Goal: Navigation & Orientation: Find specific page/section

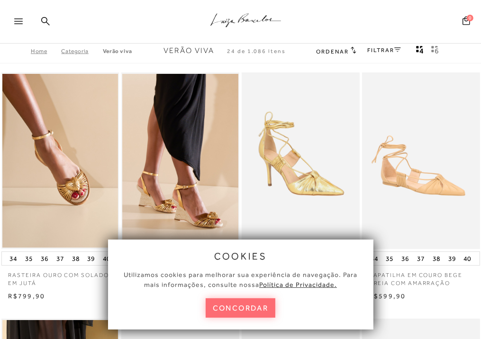
click at [234, 315] on button "concordar" at bounding box center [241, 307] width 70 height 19
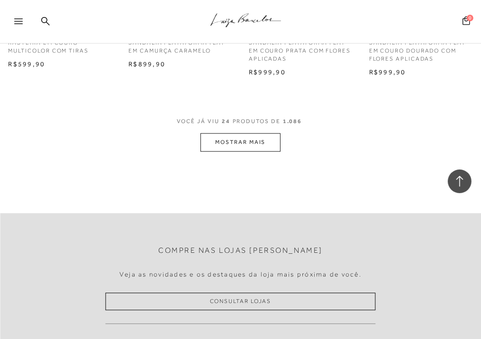
scroll to position [1468, 0]
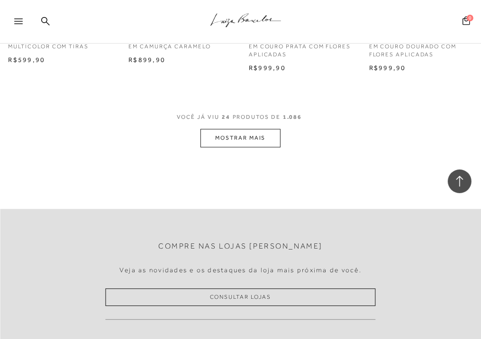
click at [251, 133] on button "MOSTRAR MAIS" at bounding box center [240, 138] width 80 height 18
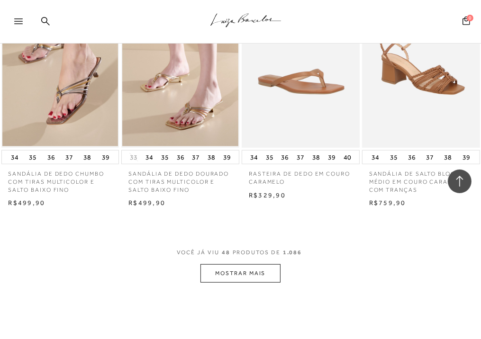
scroll to position [2937, 0]
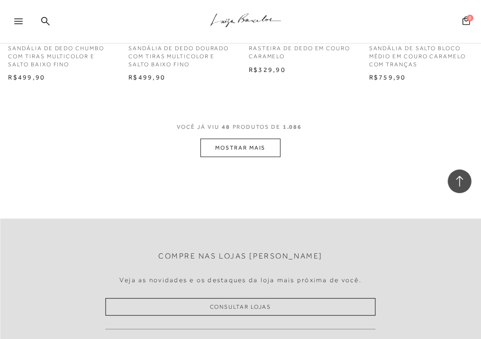
click at [210, 147] on button "MOSTRAR MAIS" at bounding box center [240, 148] width 80 height 18
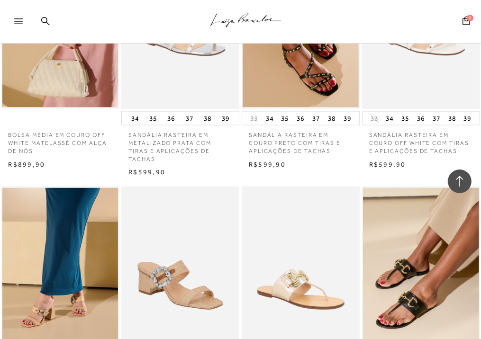
scroll to position [3221, 0]
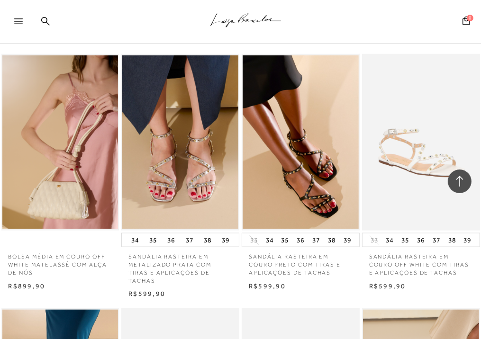
click at [10, 17] on div at bounding box center [15, 21] width 31 height 19
click at [13, 18] on div at bounding box center [15, 21] width 31 height 19
click at [18, 23] on icon at bounding box center [18, 21] width 9 height 6
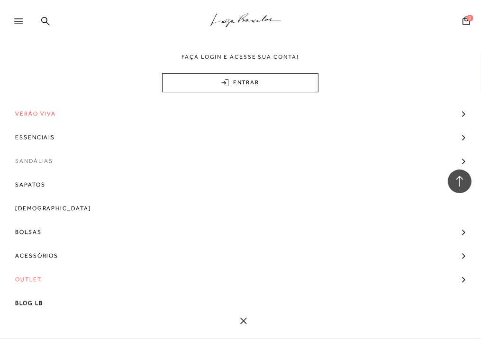
click at [34, 159] on span "Sandálias" at bounding box center [34, 161] width 38 height 24
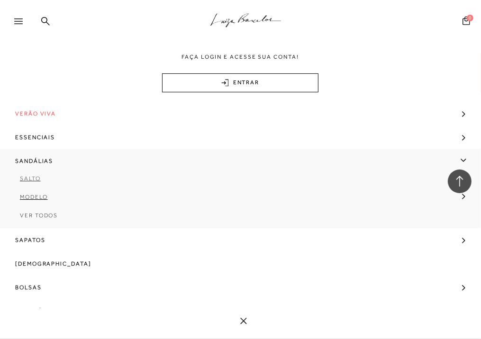
click at [35, 178] on span "Salto" at bounding box center [30, 178] width 21 height 7
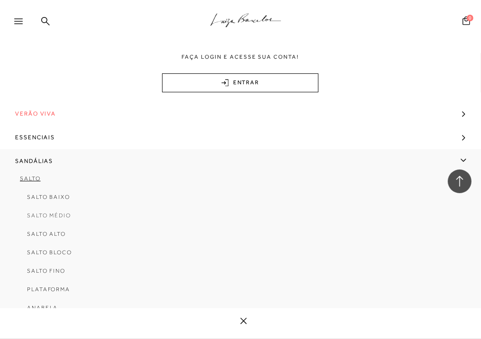
click at [55, 219] on link "Salto Médio" at bounding box center [237, 219] width 460 height 18
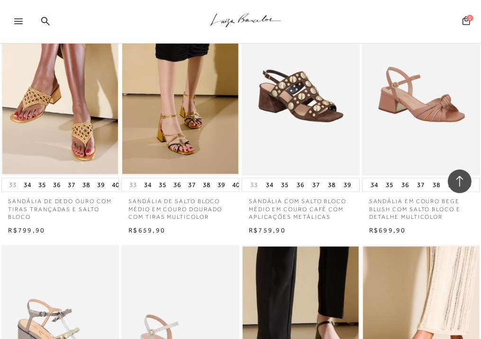
scroll to position [1232, 0]
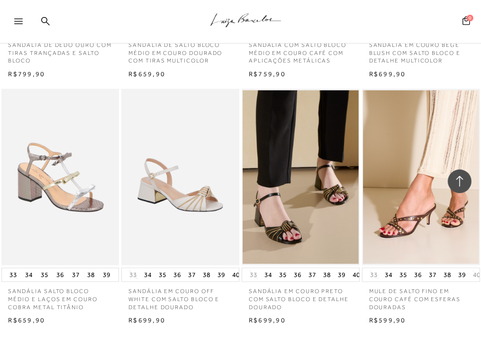
click at [22, 24] on div at bounding box center [22, 24] width 17 height 14
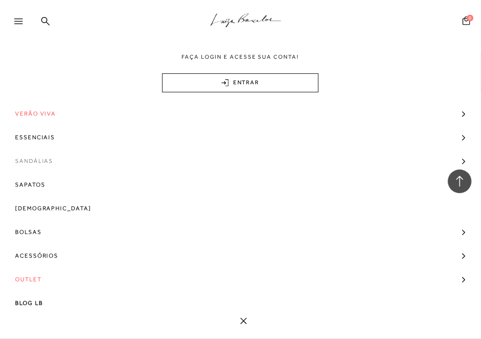
click at [36, 166] on span "Sandálias" at bounding box center [34, 161] width 38 height 24
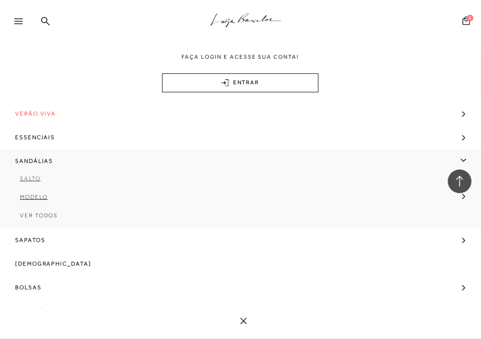
click at [30, 179] on span "Salto" at bounding box center [30, 178] width 21 height 7
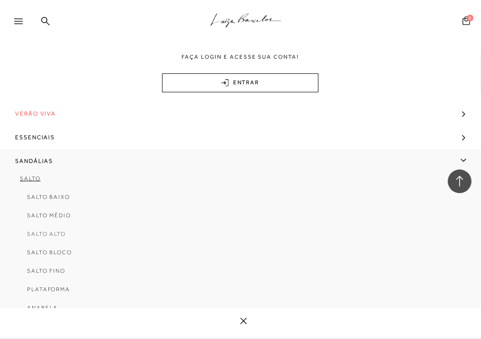
click at [57, 230] on link "Salto Alto" at bounding box center [237, 237] width 460 height 18
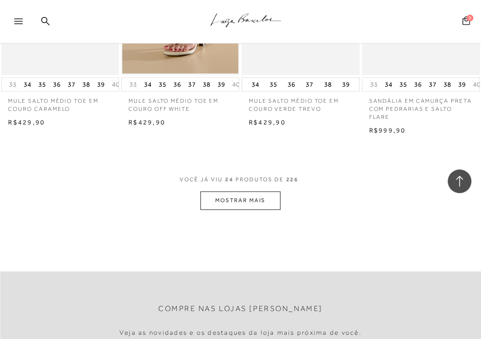
scroll to position [1516, 0]
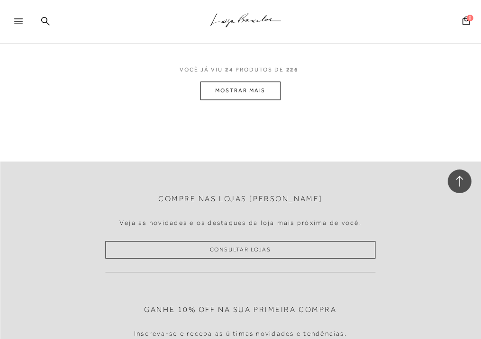
click at [248, 87] on button "MOSTRAR MAIS" at bounding box center [240, 90] width 80 height 18
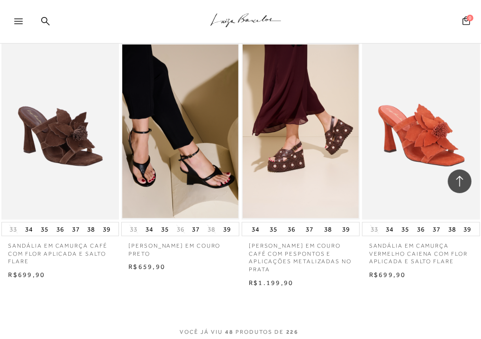
scroll to position [2890, 0]
